Goal: Find specific fact: Find contact information

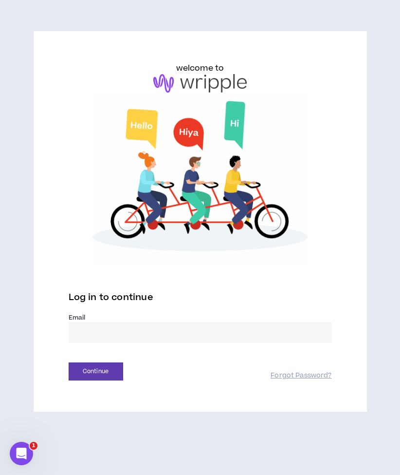
click at [111, 334] on input "email" at bounding box center [200, 332] width 263 height 21
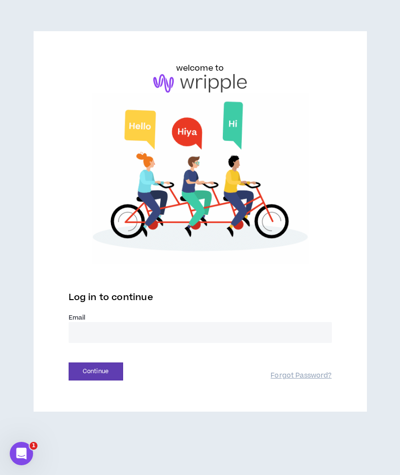
click at [167, 338] on input "email" at bounding box center [200, 332] width 263 height 21
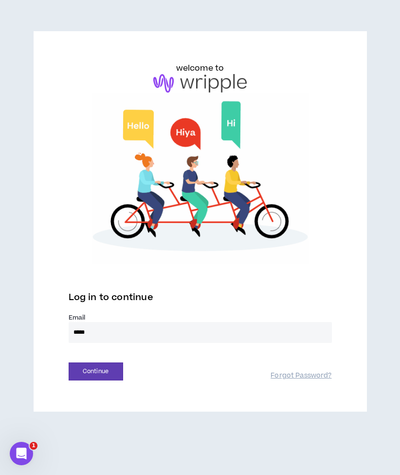
type input "**********"
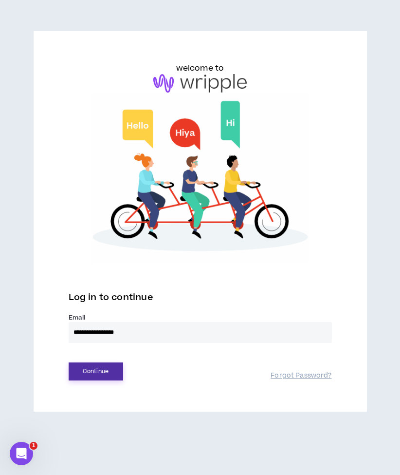
click at [88, 368] on button "Continue" at bounding box center [96, 371] width 55 height 18
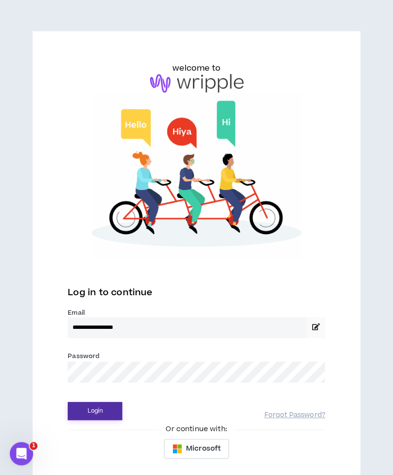
click at [99, 414] on button "Login" at bounding box center [95, 411] width 55 height 18
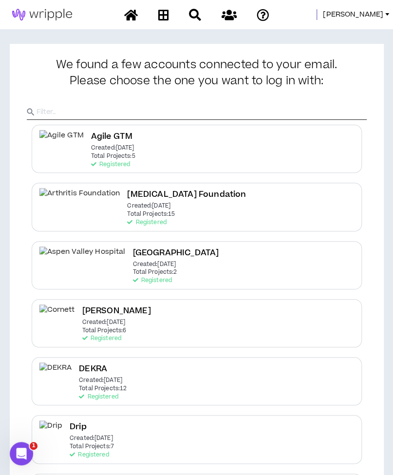
click at [372, 10] on span "[PERSON_NAME]" at bounding box center [353, 14] width 60 height 11
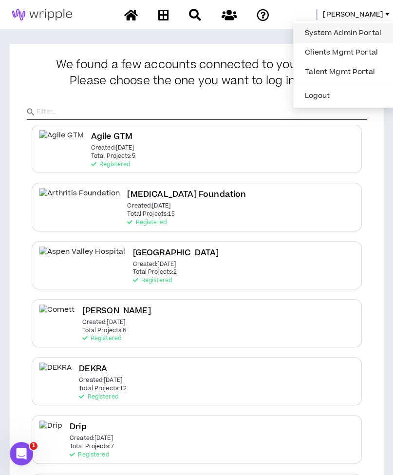
click at [332, 37] on link "System Admin Portal" at bounding box center [343, 33] width 88 height 15
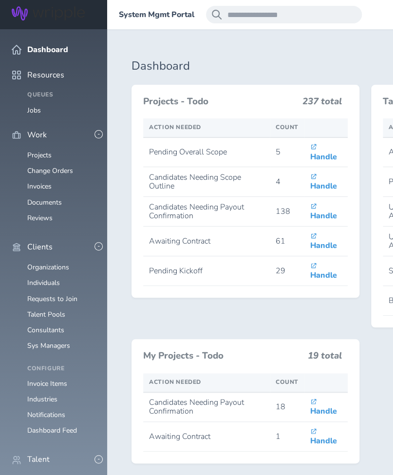
click at [119, 15] on span at bounding box center [119, 15] width 0 height 0
click at [55, 325] on link "Consultants" at bounding box center [45, 329] width 37 height 9
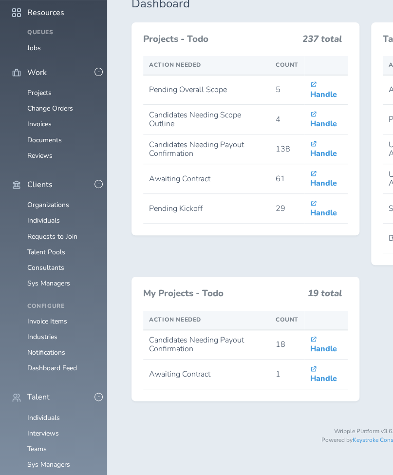
scroll to position [63, 0]
click at [46, 413] on link "Individuals" at bounding box center [43, 417] width 33 height 9
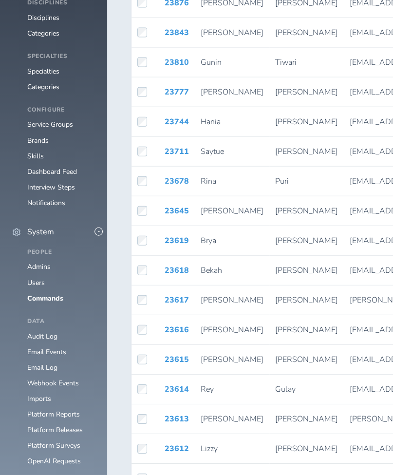
scroll to position [658, 0]
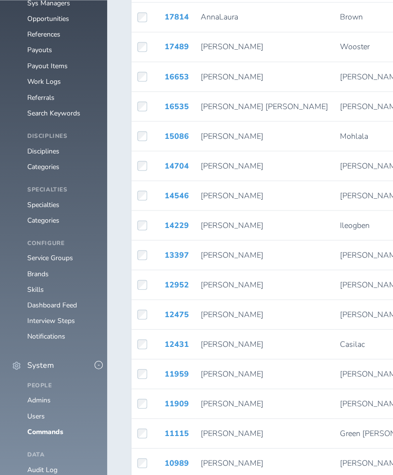
scroll to position [658, 0]
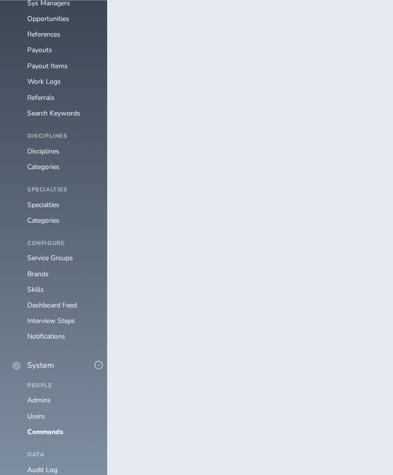
scroll to position [547, 0]
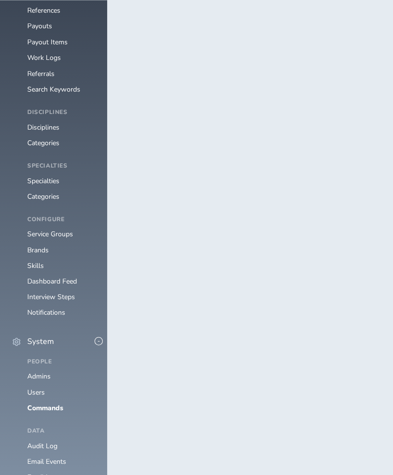
type input "********"
drag, startPoint x: 269, startPoint y: 398, endPoint x: 316, endPoint y: 400, distance: 46.8
copy span "4046433729"
